Goal: Use online tool/utility: Utilize a website feature to perform a specific function

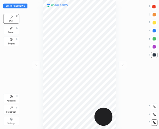
scroll to position [194, 142]
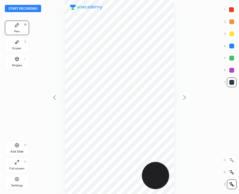
click at [217, 65] on div "Start recording 1 2 3 4 5 6 7 R O A L C X Z Erase all C X Z Pen P Eraser E Shap…" at bounding box center [119, 97] width 239 height 194
click at [29, 7] on button "Start recording" at bounding box center [23, 8] width 36 height 7
click at [18, 147] on icon at bounding box center [17, 145] width 5 height 5
click at [26, 8] on button "End recording" at bounding box center [22, 8] width 34 height 7
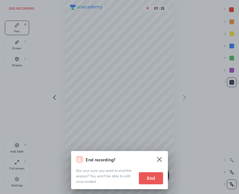
drag, startPoint x: 147, startPoint y: 179, endPoint x: 141, endPoint y: 172, distance: 9.4
click at [147, 179] on button "End" at bounding box center [151, 178] width 24 height 12
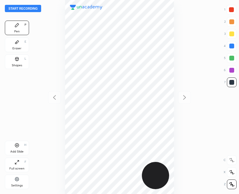
scroll to position [194, 142]
